Goal: Navigation & Orientation: Find specific page/section

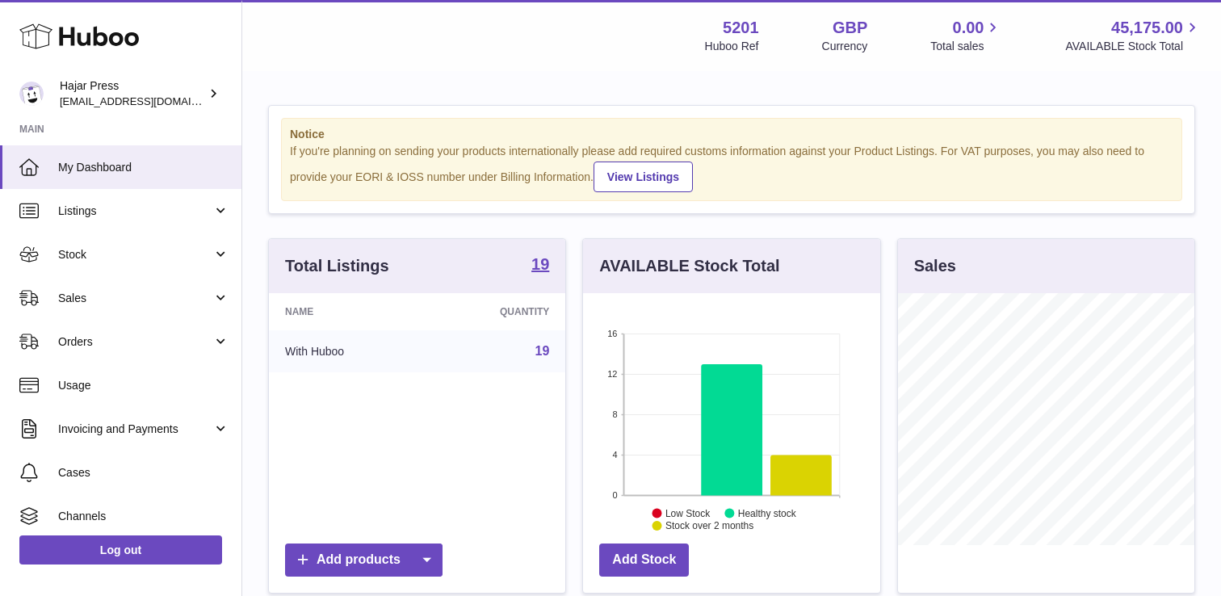
scroll to position [252, 296]
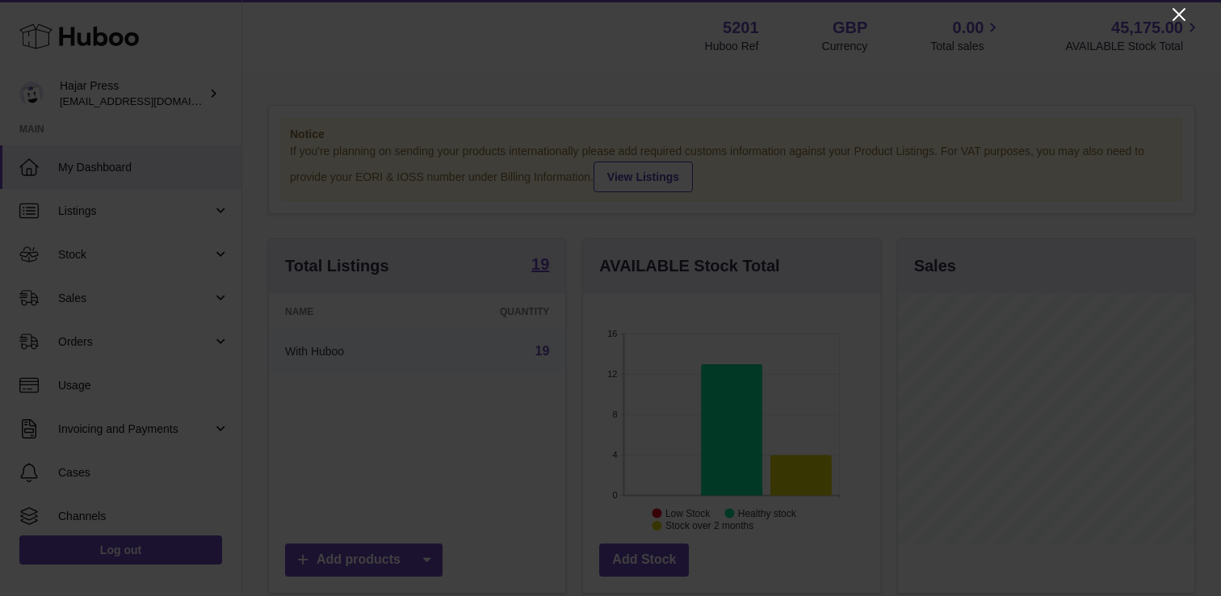
click at [1171, 13] on icon "Close" at bounding box center [1179, 14] width 19 height 19
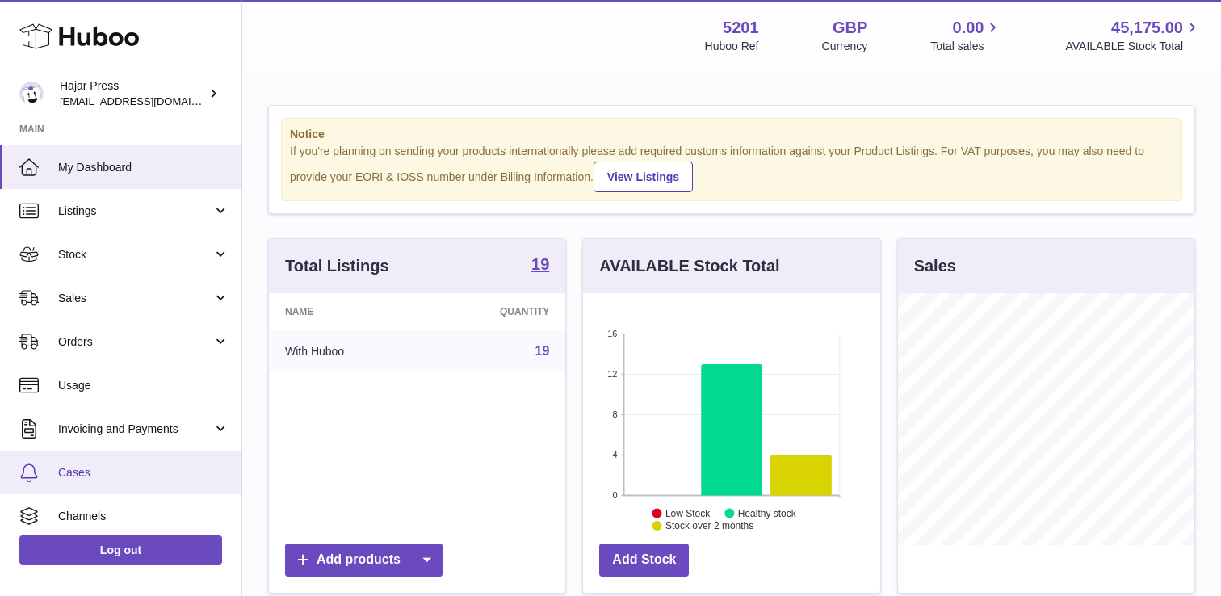
scroll to position [94, 0]
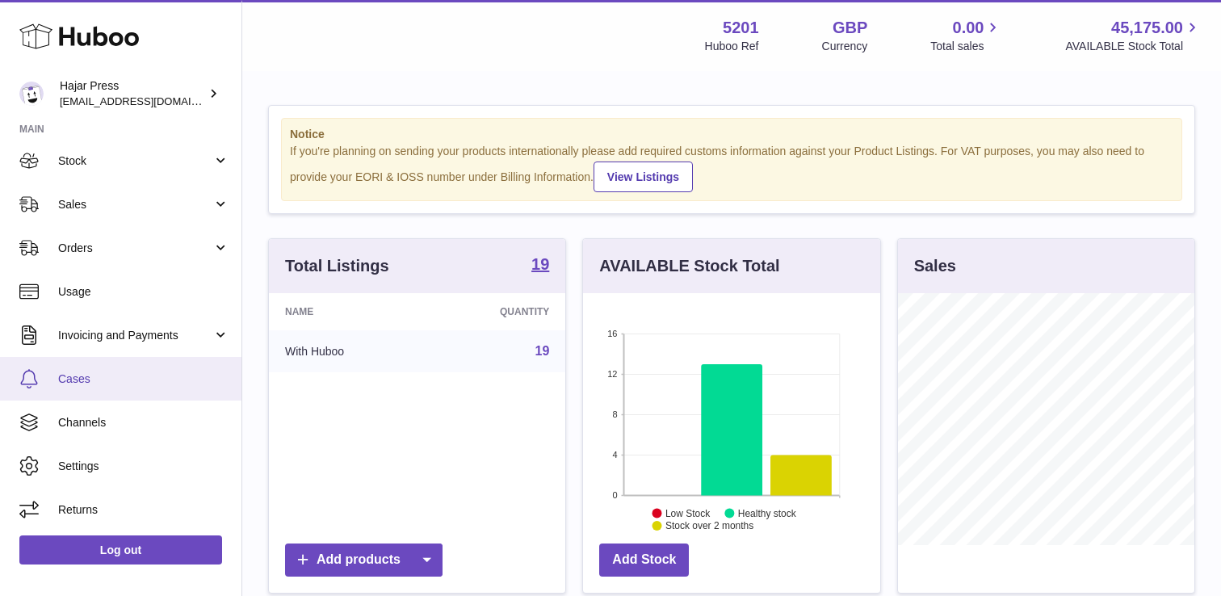
click at [110, 389] on link "Cases" at bounding box center [121, 379] width 242 height 44
click at [72, 380] on span "Cases" at bounding box center [143, 379] width 171 height 15
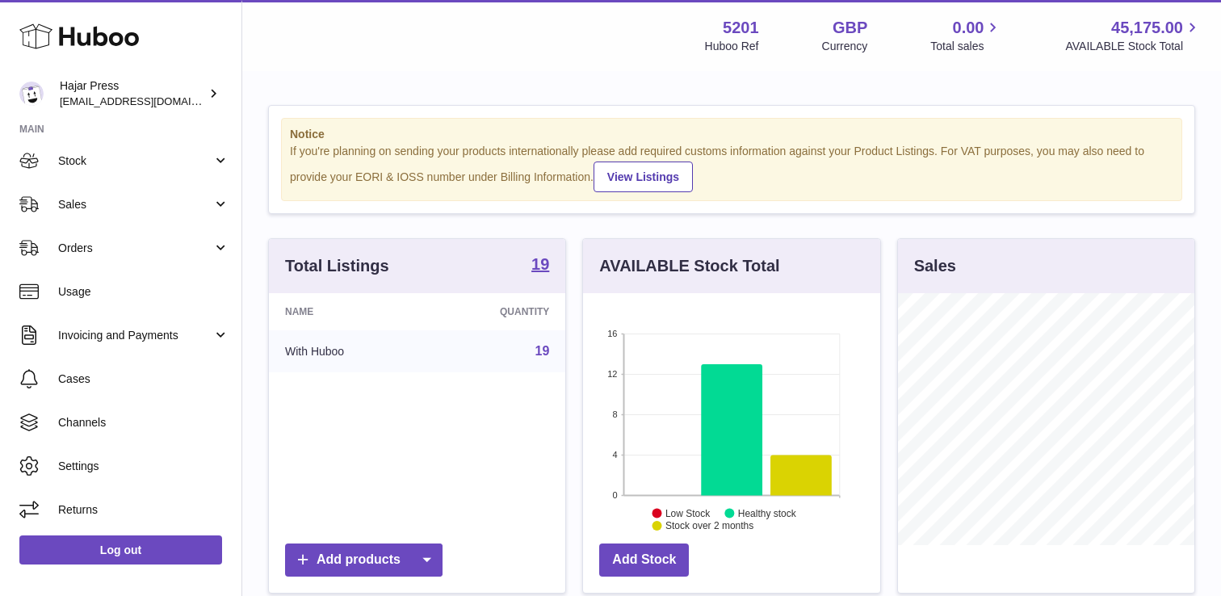
click at [91, 40] on icon at bounding box center [79, 36] width 120 height 32
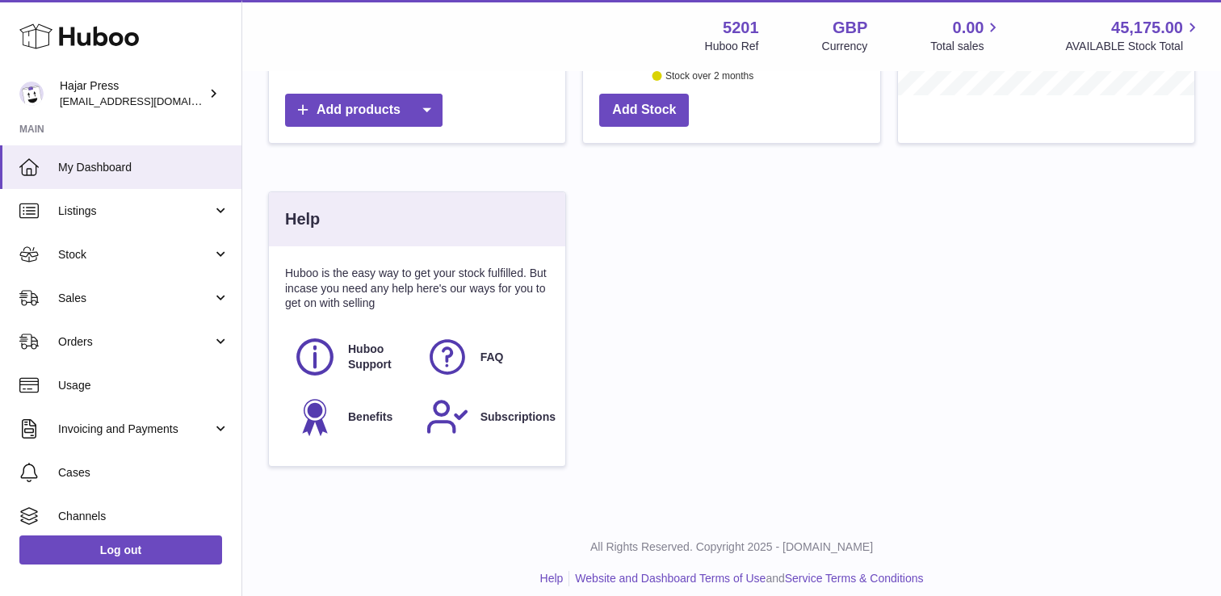
scroll to position [464, 0]
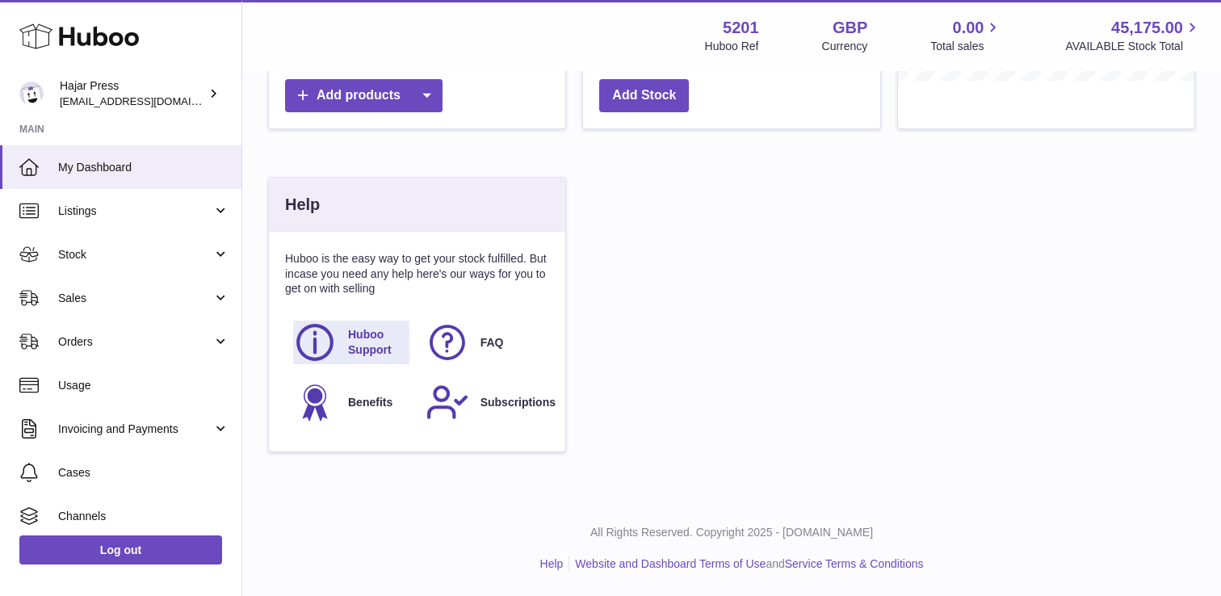
click at [365, 334] on span "Huboo Support" at bounding box center [378, 342] width 60 height 31
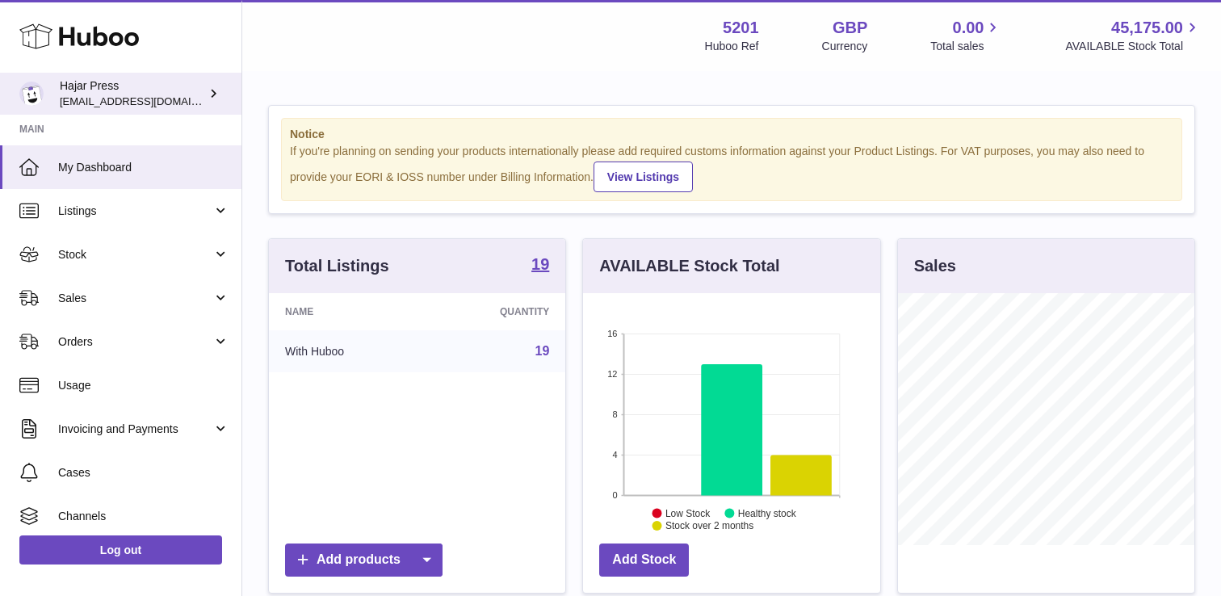
click at [97, 87] on div "Hajar Press editorial@hajarpress.com" at bounding box center [132, 93] width 145 height 31
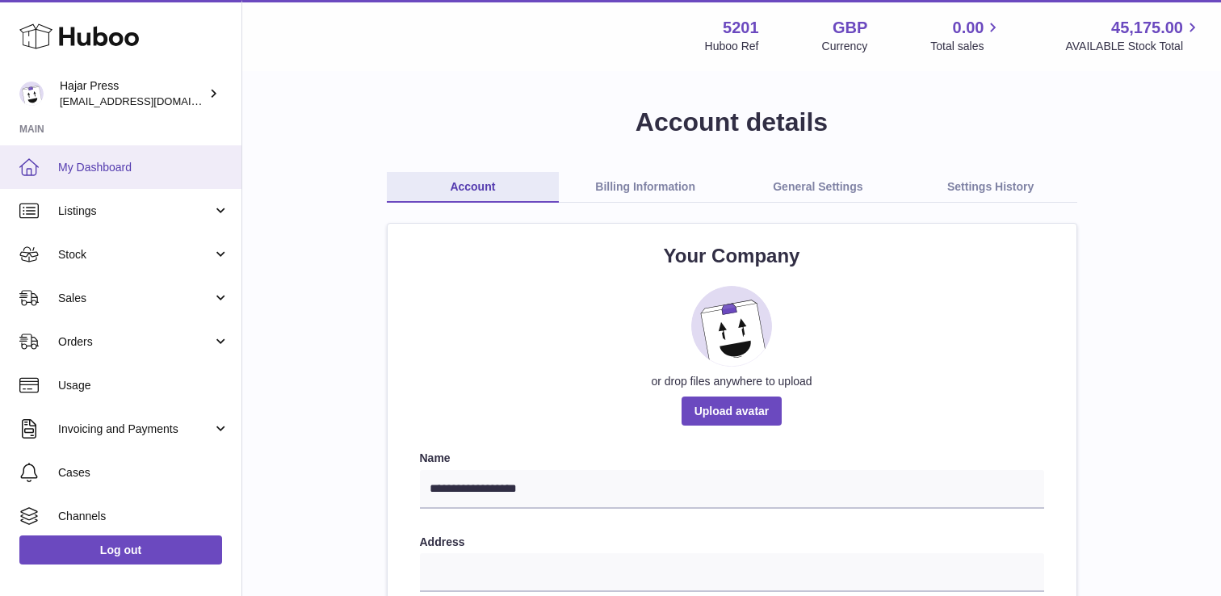
click at [135, 177] on link "My Dashboard" at bounding box center [121, 167] width 242 height 44
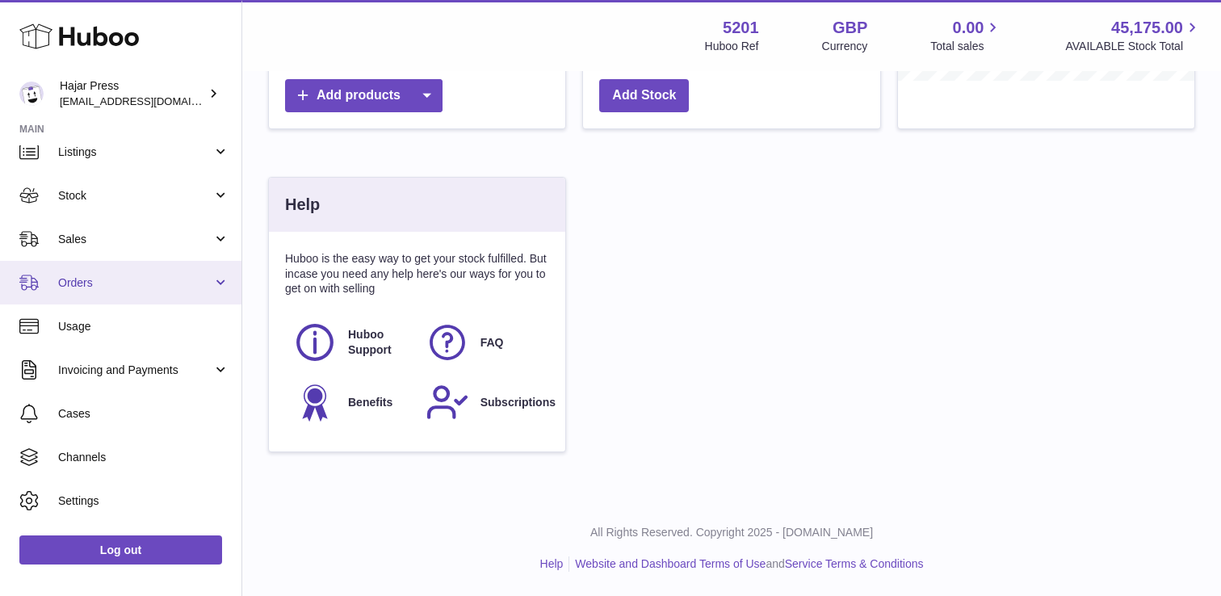
scroll to position [94, 0]
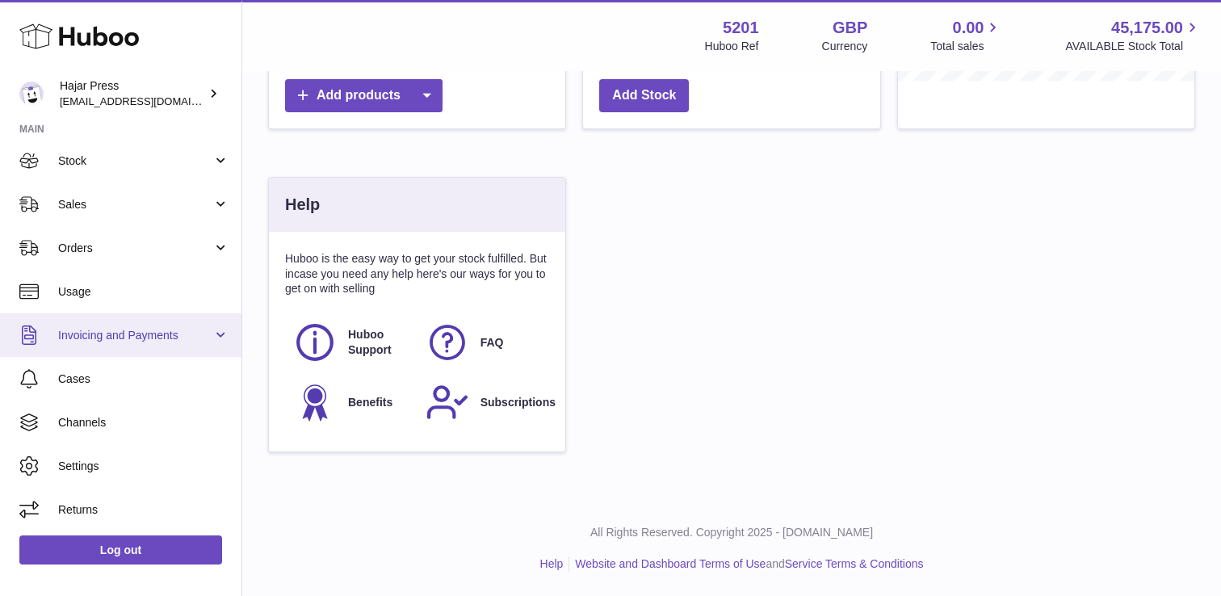
click at [111, 338] on span "Invoicing and Payments" at bounding box center [135, 335] width 154 height 15
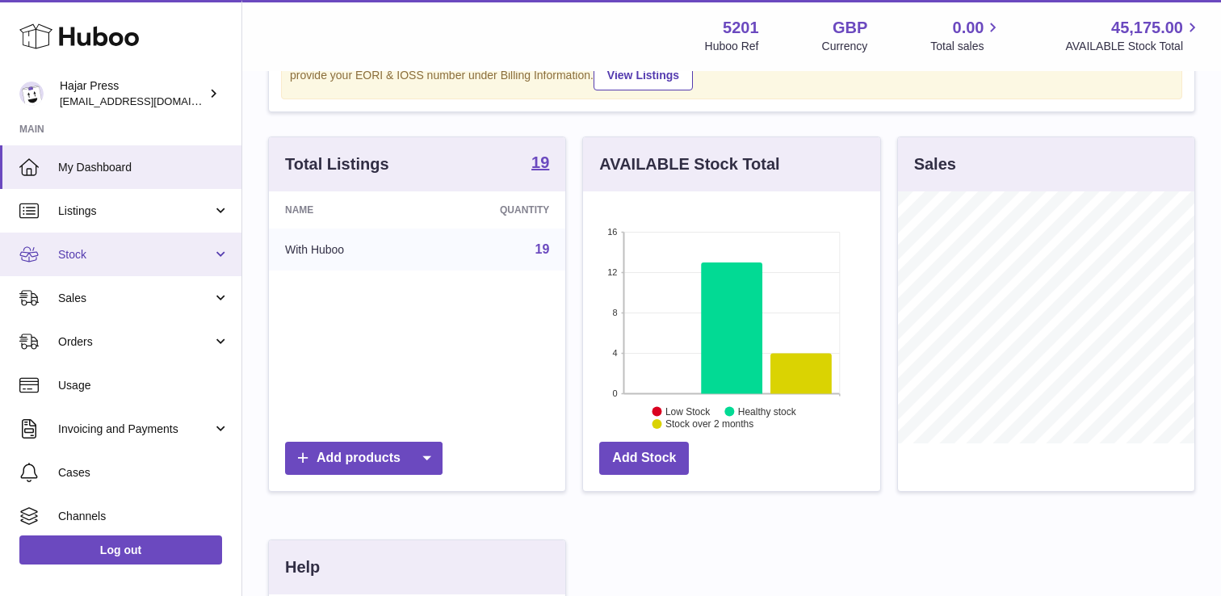
scroll to position [0, 0]
